Goal: Navigation & Orientation: Find specific page/section

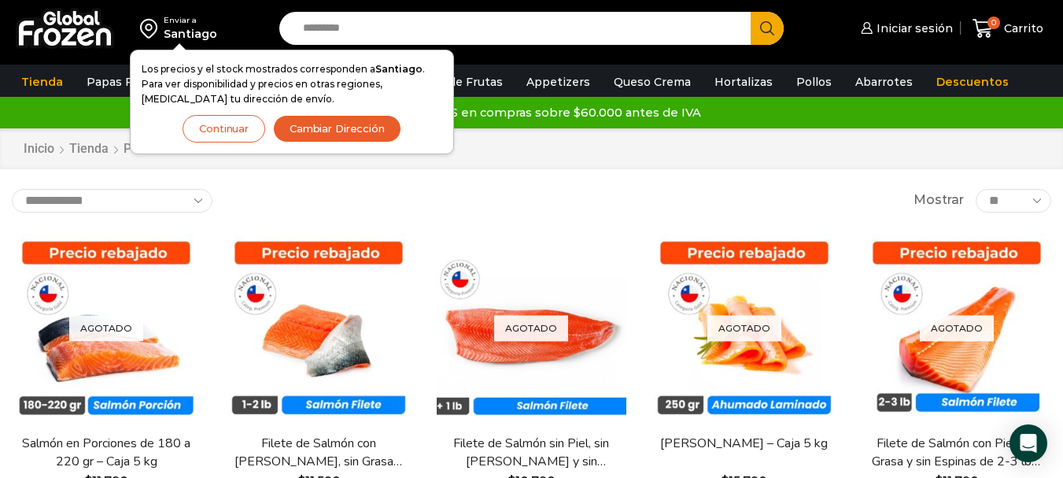
click at [235, 129] on button "Continuar" at bounding box center [224, 129] width 83 height 28
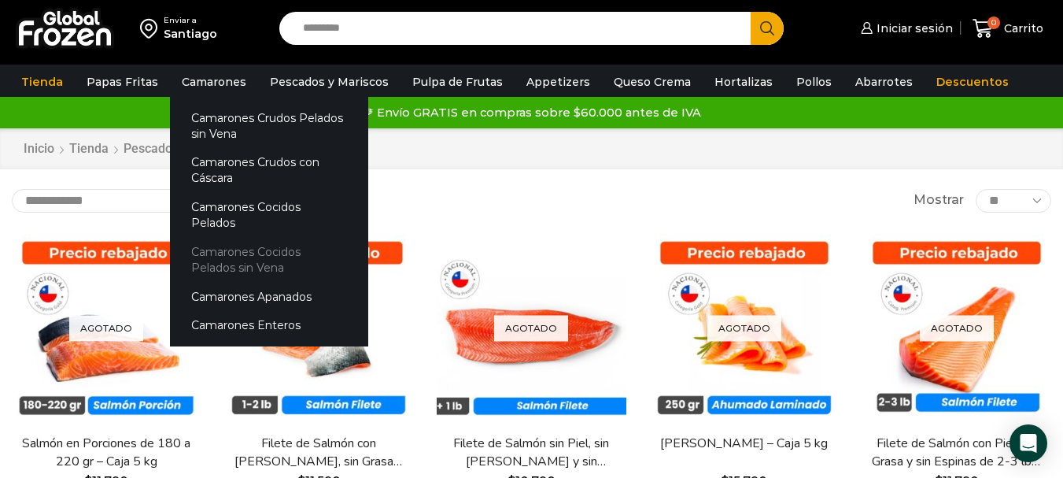
click at [260, 237] on link "Camarones Cocidos Pelados sin Vena" at bounding box center [269, 259] width 198 height 45
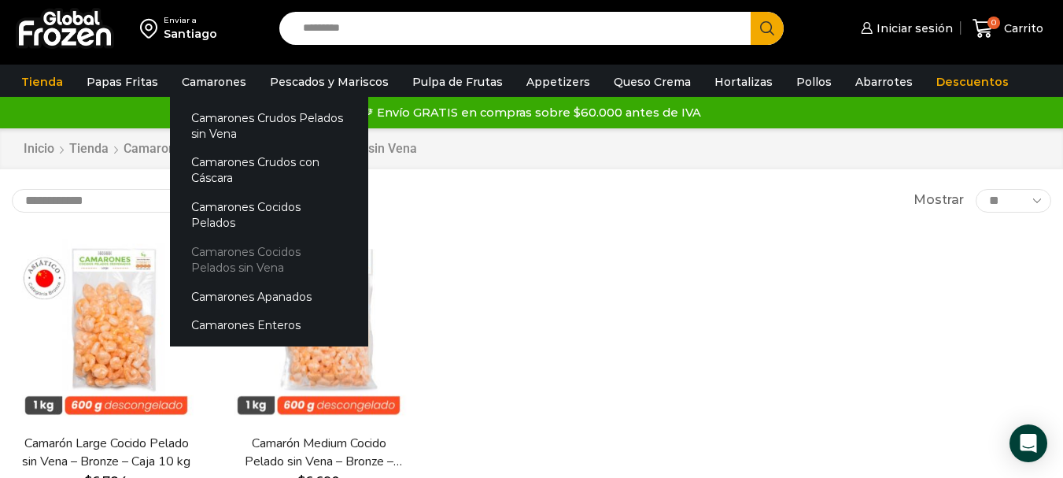
click at [253, 242] on link "Camarones Cocidos Pelados sin Vena" at bounding box center [269, 259] width 198 height 45
click at [258, 311] on link "Camarones Enteros" at bounding box center [269, 325] width 198 height 29
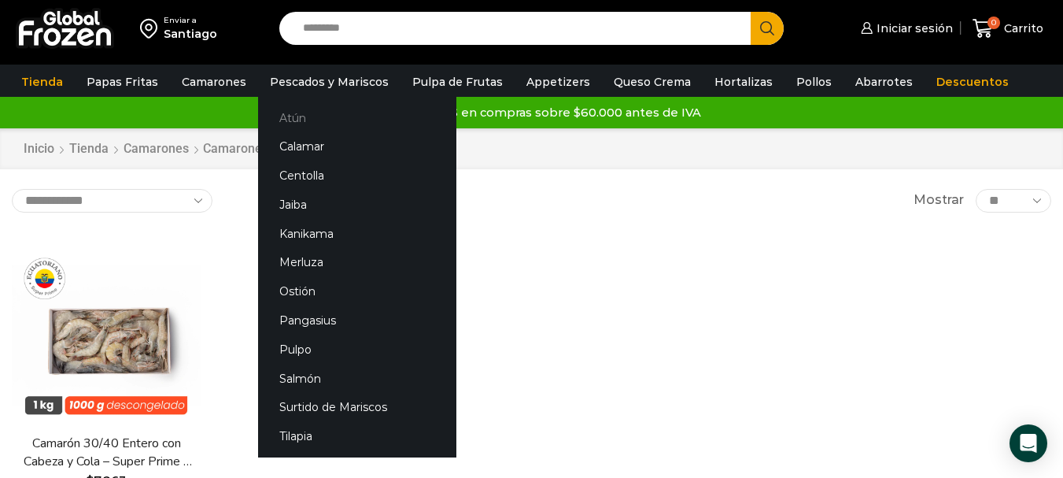
click at [293, 110] on link "Atún" at bounding box center [357, 117] width 198 height 29
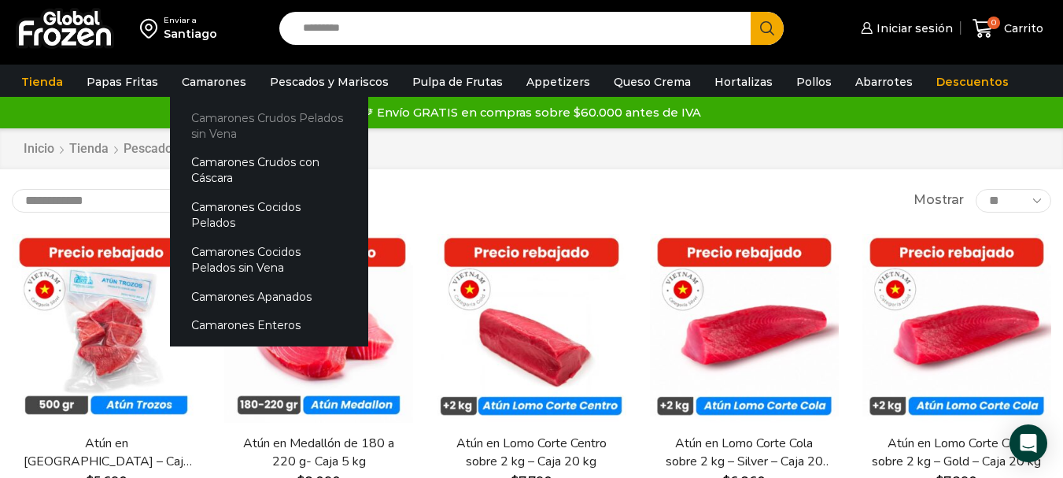
click at [247, 125] on link "Camarones Crudos Pelados sin Vena" at bounding box center [269, 125] width 198 height 45
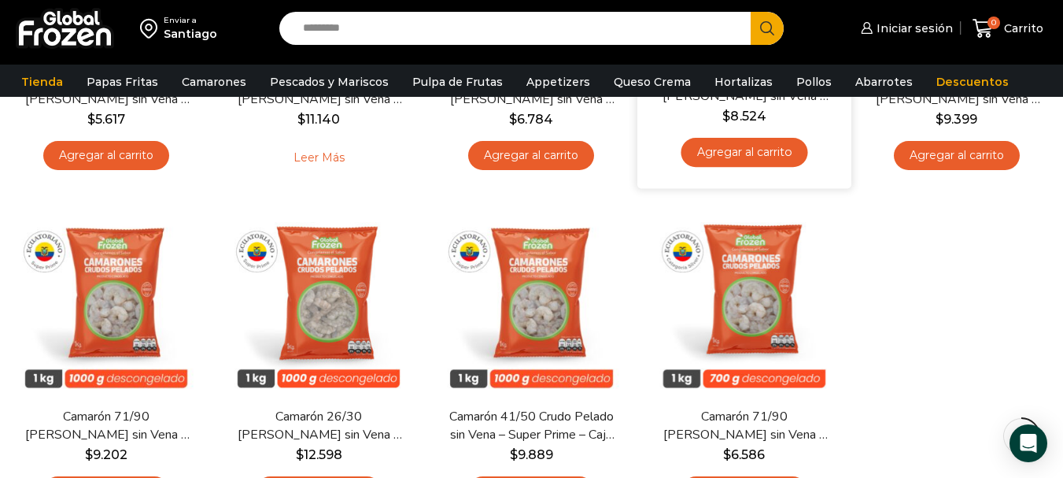
scroll to position [394, 0]
